Goal: Information Seeking & Learning: Learn about a topic

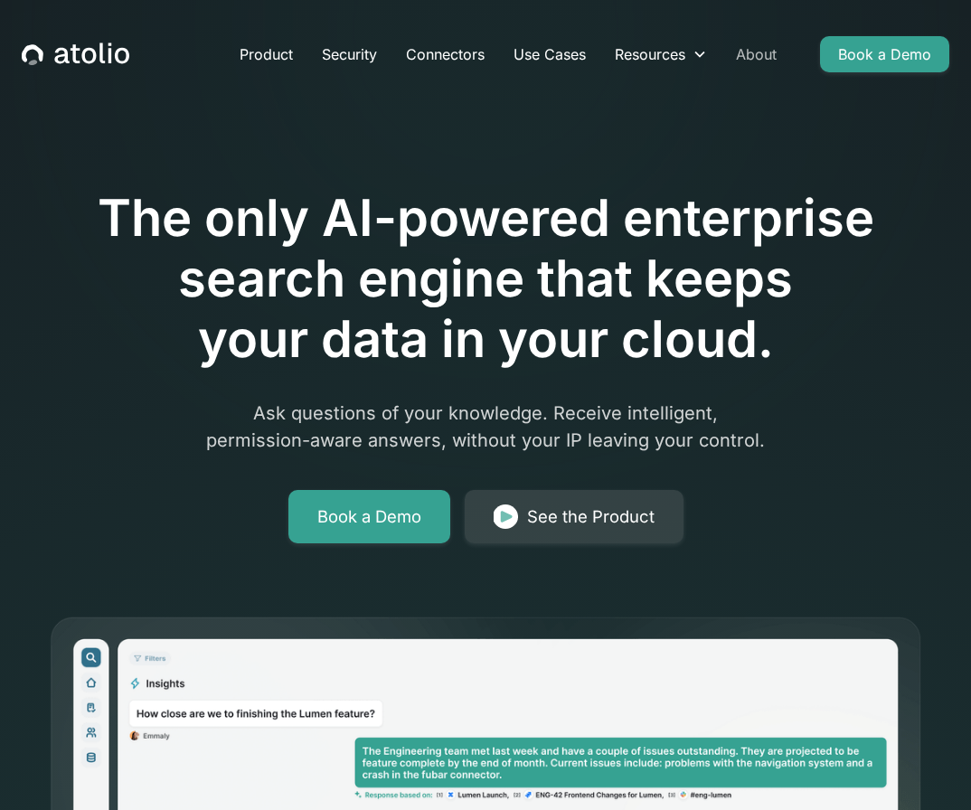
click at [756, 52] on link "About" at bounding box center [756, 54] width 70 height 36
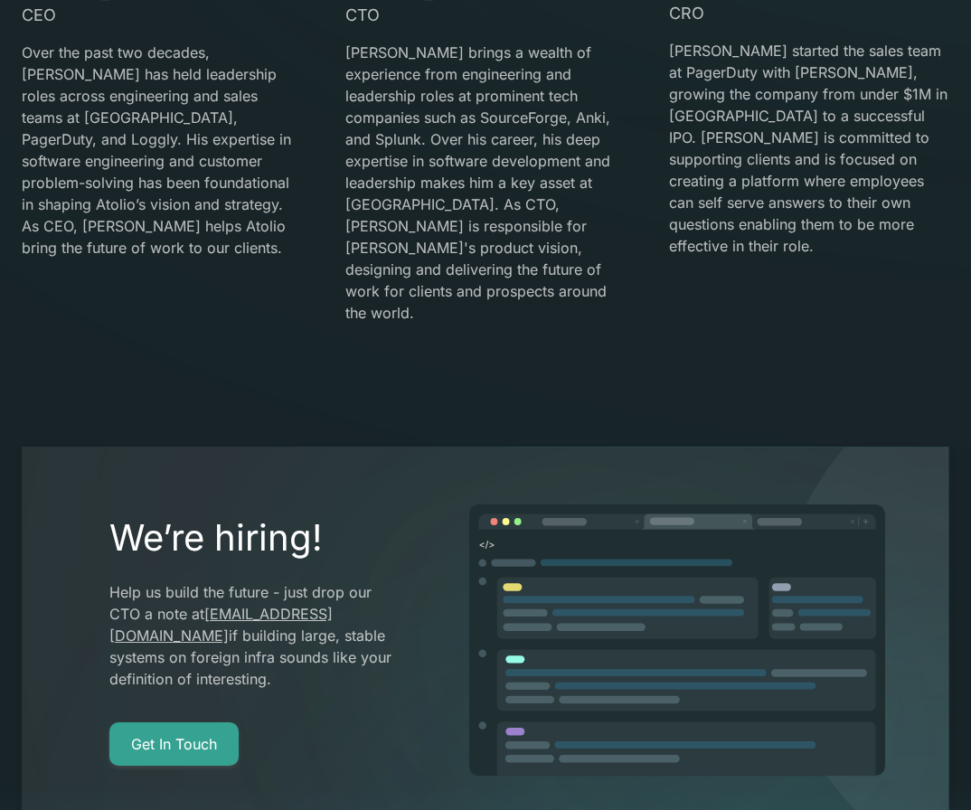
scroll to position [3325, 0]
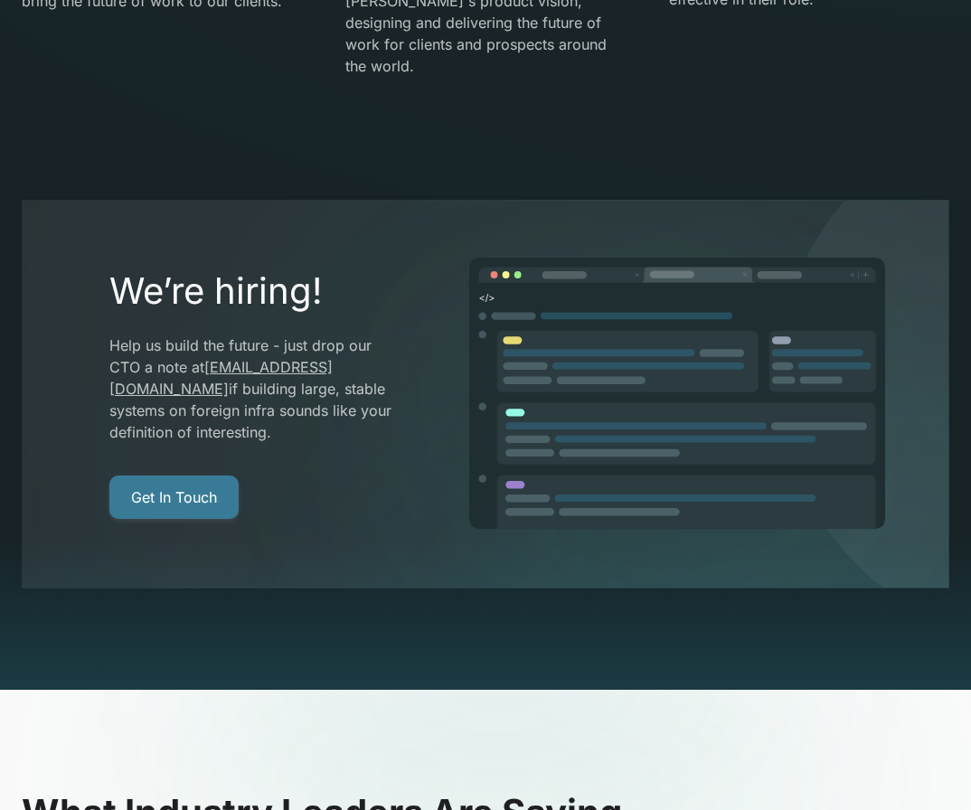
click at [219, 476] on link "Get In Touch" at bounding box center [173, 497] width 129 height 43
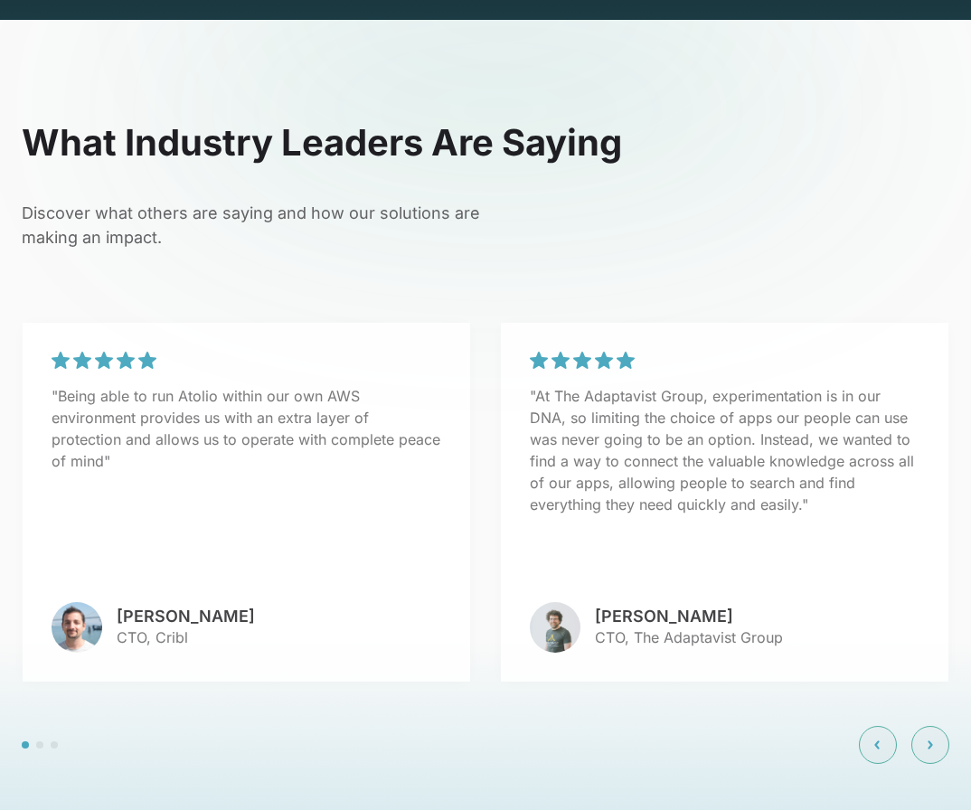
scroll to position [3996, 0]
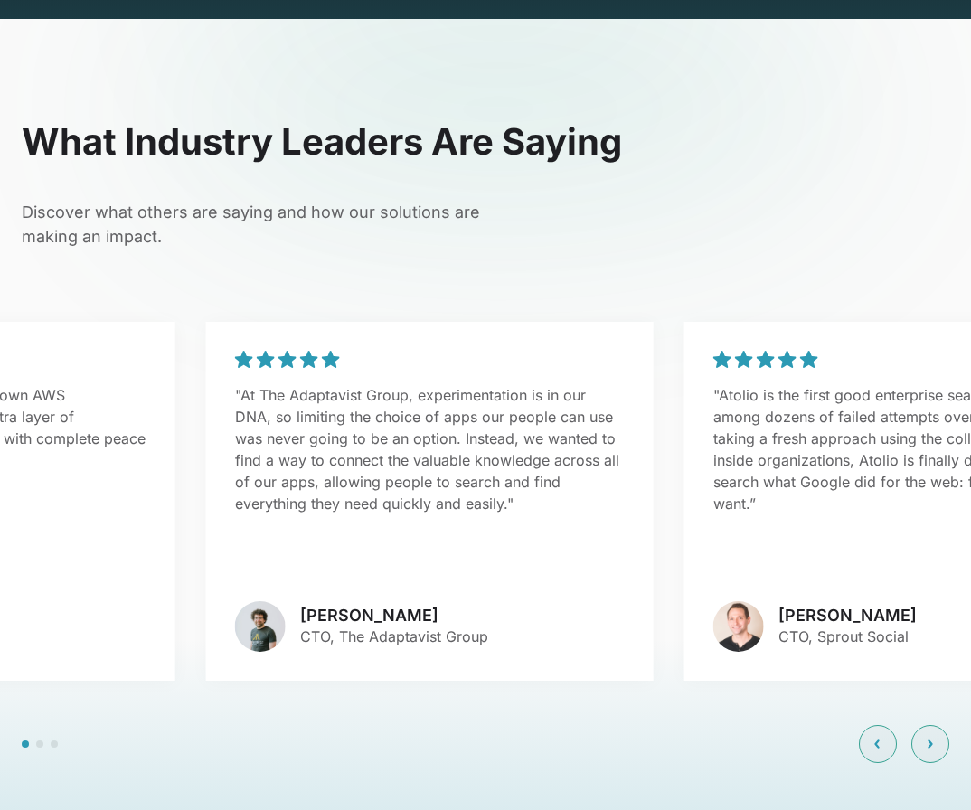
click at [346, 492] on div ""At The Adaptavist Group, experimentation is in our DNA, so limiting the choice…" at bounding box center [430, 501] width 448 height 359
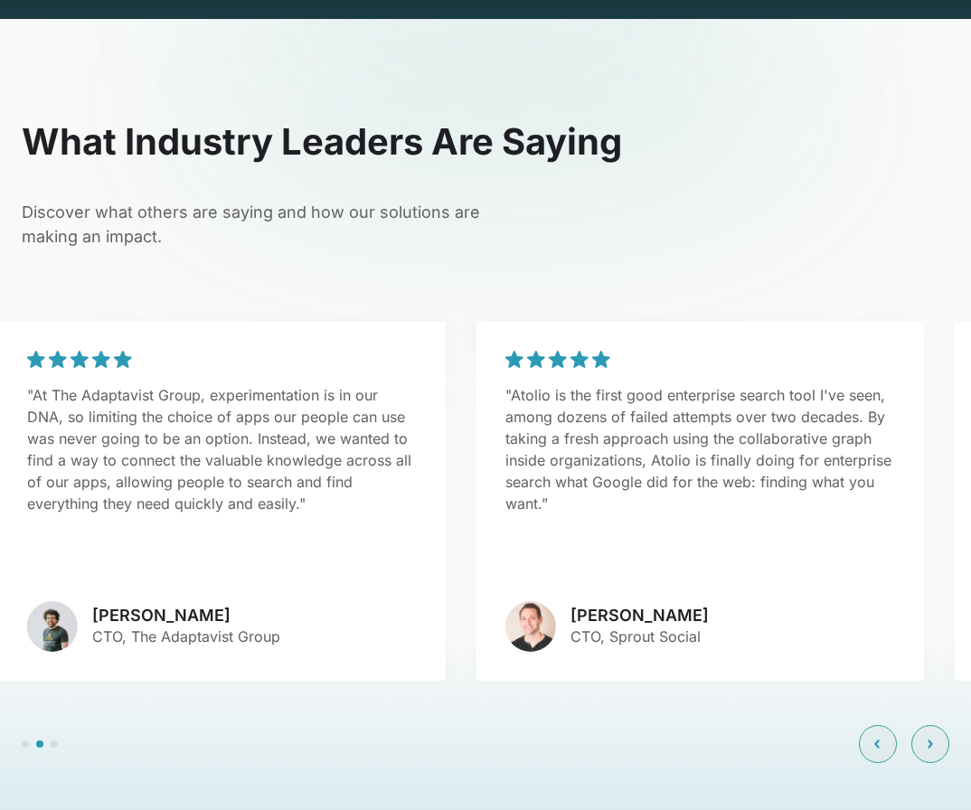
click at [476, 504] on div ""Atolio is the first good enterprise search tool I've seen, among dozens of fai…" at bounding box center [700, 501] width 448 height 359
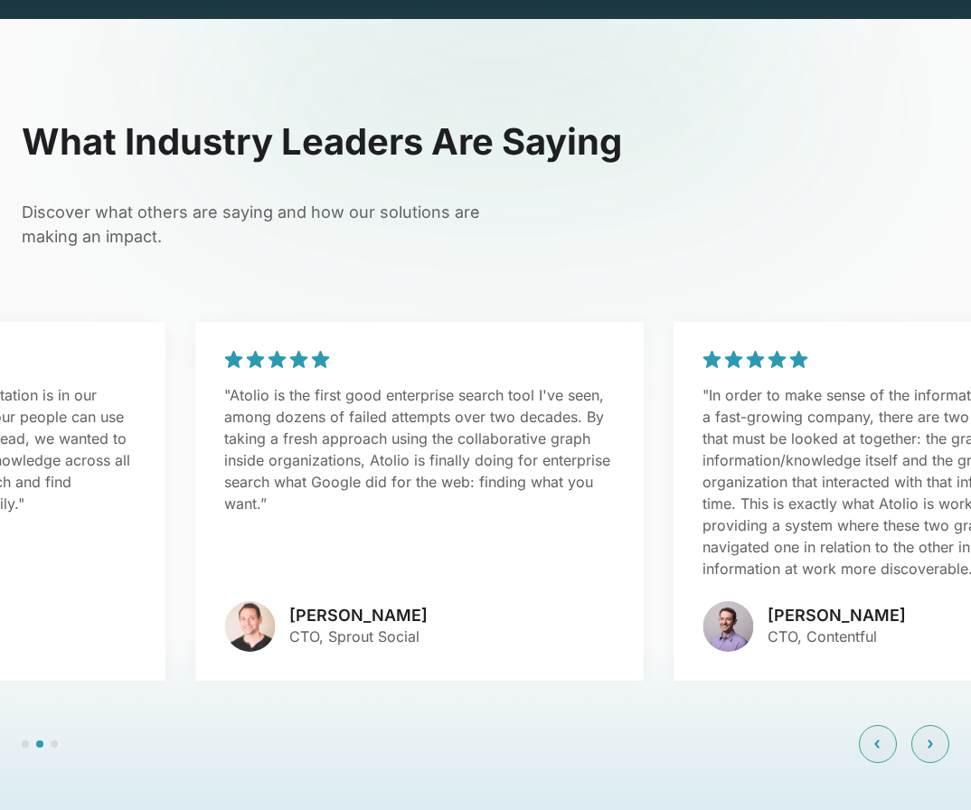
click at [284, 504] on div ""Atolio is the first good enterprise search tool I've seen, among dozens of fai…" at bounding box center [419, 501] width 448 height 359
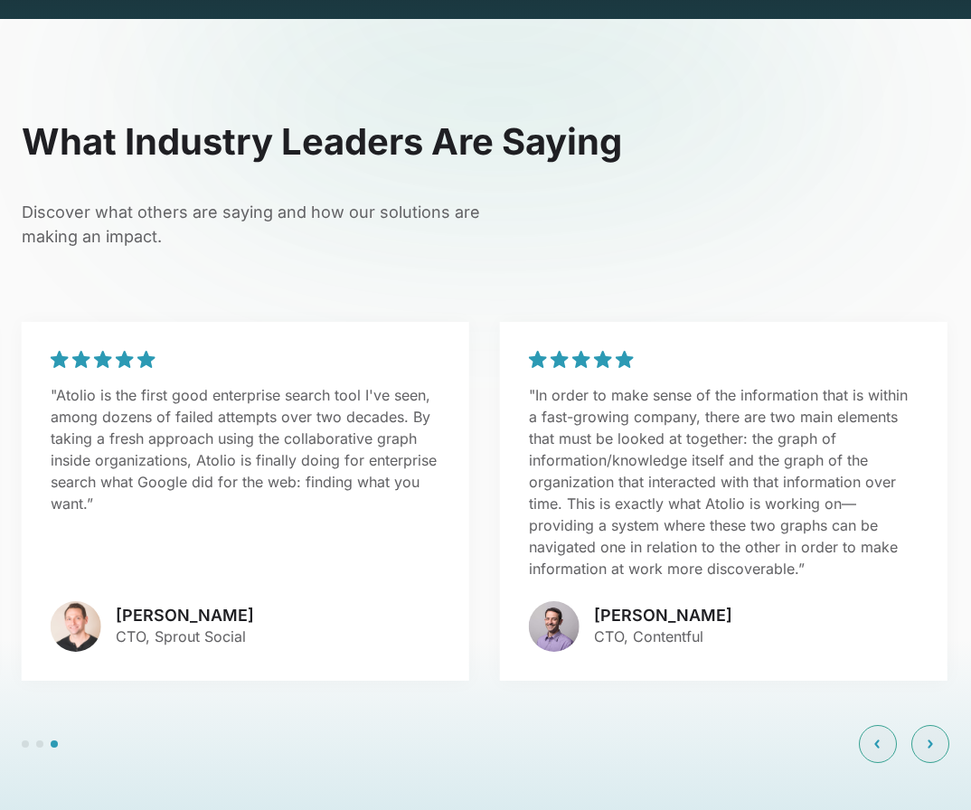
click at [500, 498] on div ""In order to make sense of the information that is within a fast-growing compan…" at bounding box center [724, 501] width 448 height 359
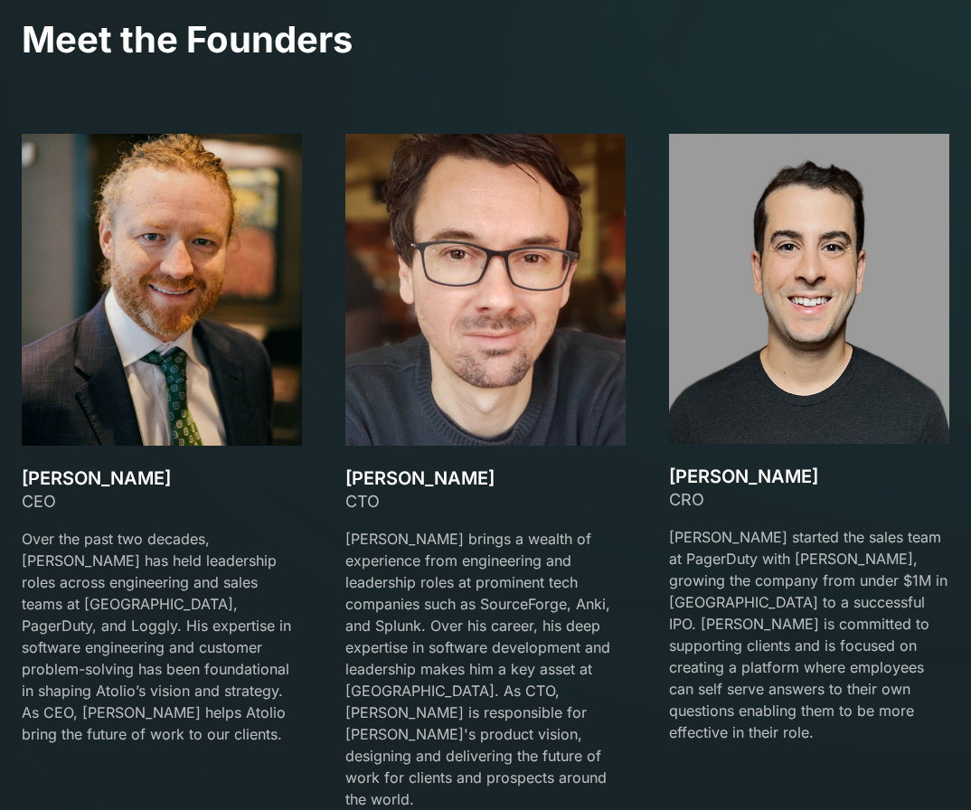
scroll to position [2601, 0]
